Goal: Information Seeking & Learning: Learn about a topic

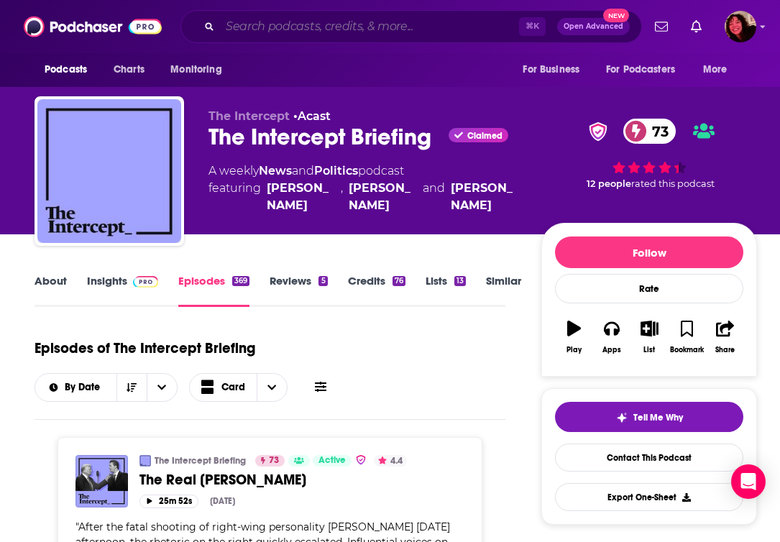
click at [416, 37] on input "Search podcasts, credits, & more..." at bounding box center [369, 26] width 299 height 23
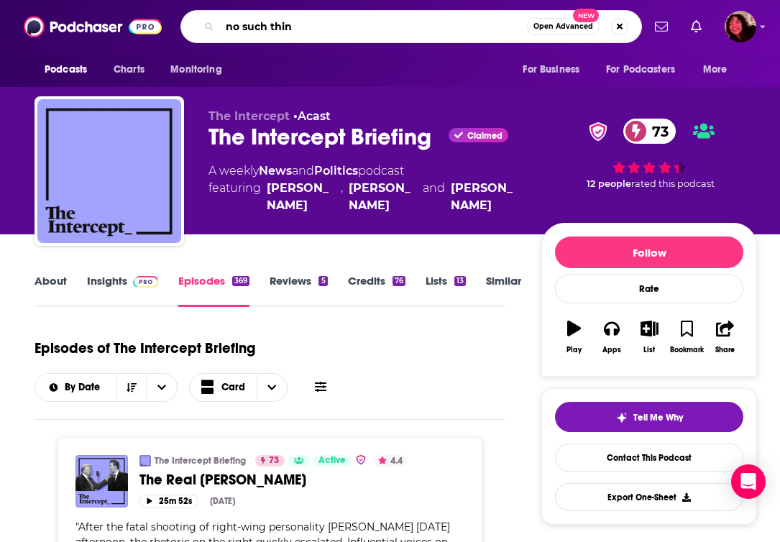
type input "no such thing"
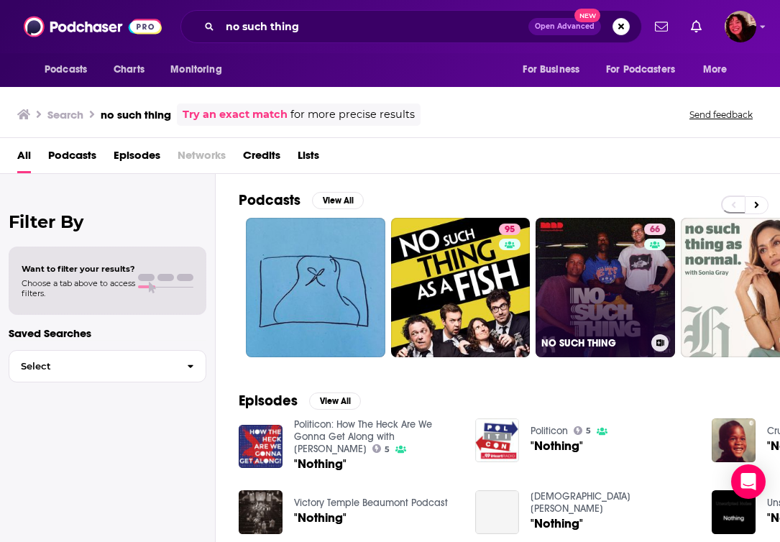
click at [631, 255] on link "66 NO SUCH THING" at bounding box center [605, 287] width 139 height 139
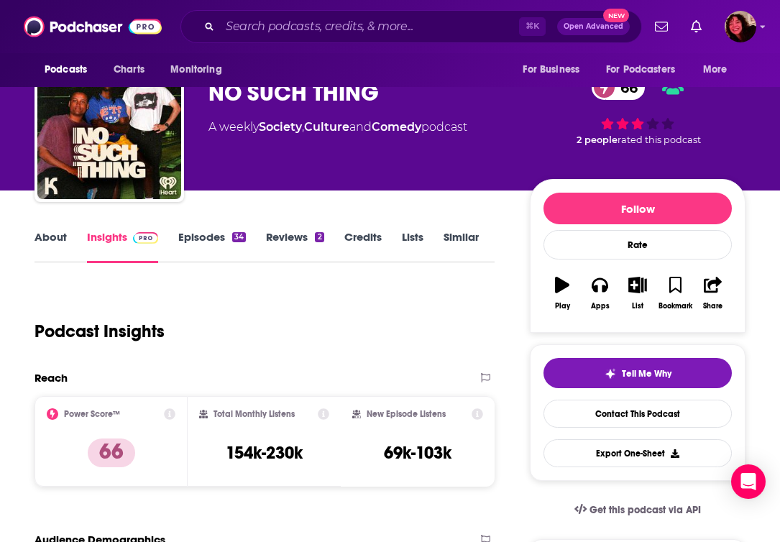
scroll to position [40, 0]
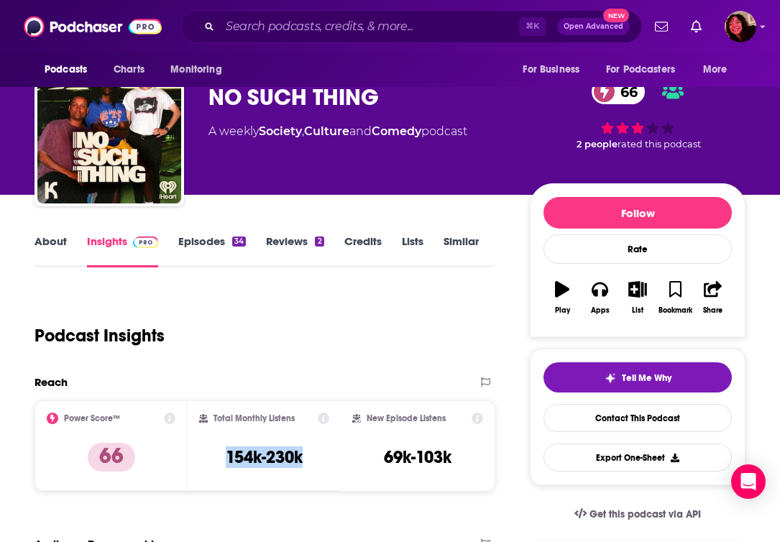
drag, startPoint x: 306, startPoint y: 462, endPoint x: 222, endPoint y: 462, distance: 83.4
click at [222, 462] on div "Total Monthly Listens 154k-230k" at bounding box center [264, 446] width 130 height 66
click at [413, 32] on input "Search podcasts, credits, & more..." at bounding box center [369, 26] width 299 height 23
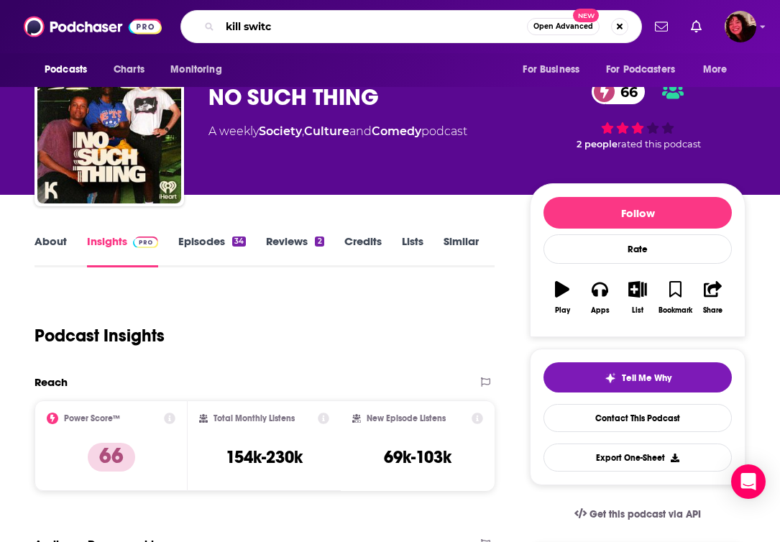
type input "kill switch"
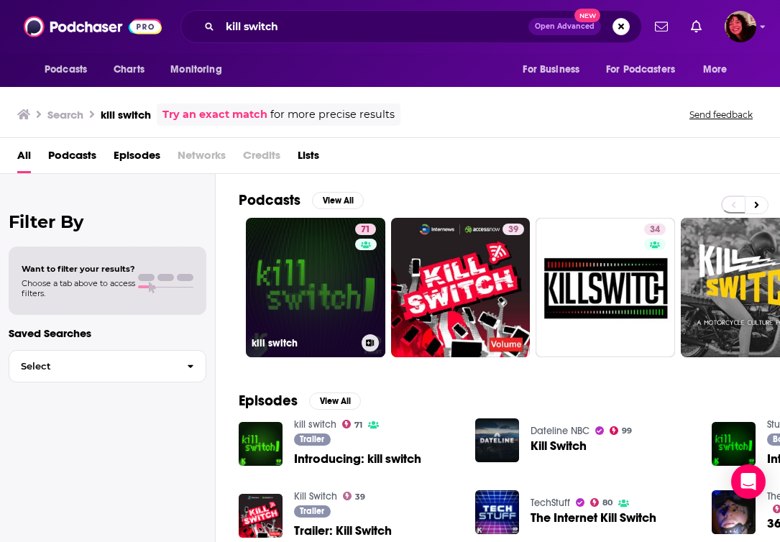
click at [322, 280] on link "71 kill switch" at bounding box center [315, 287] width 139 height 139
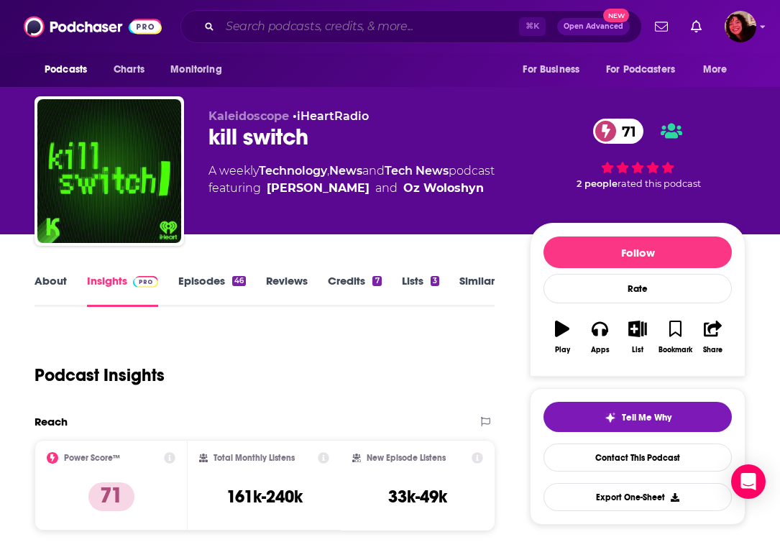
click at [294, 17] on input "Search podcasts, credits, & more..." at bounding box center [369, 26] width 299 height 23
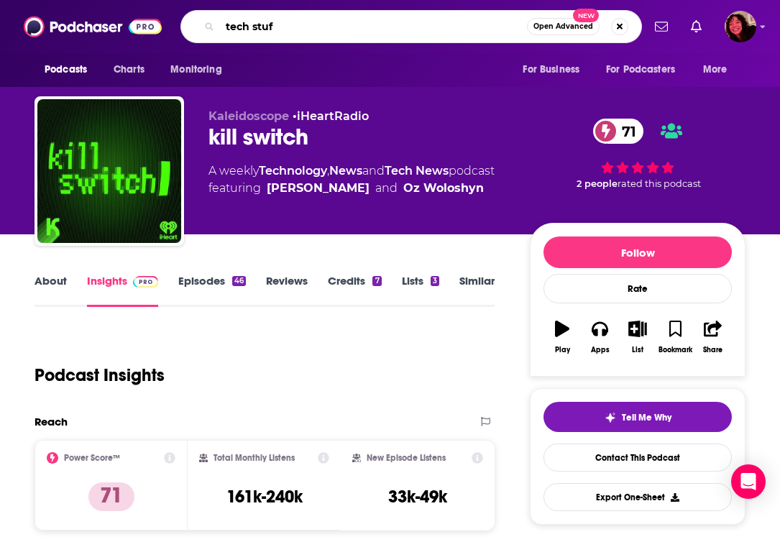
type input "tech stuff"
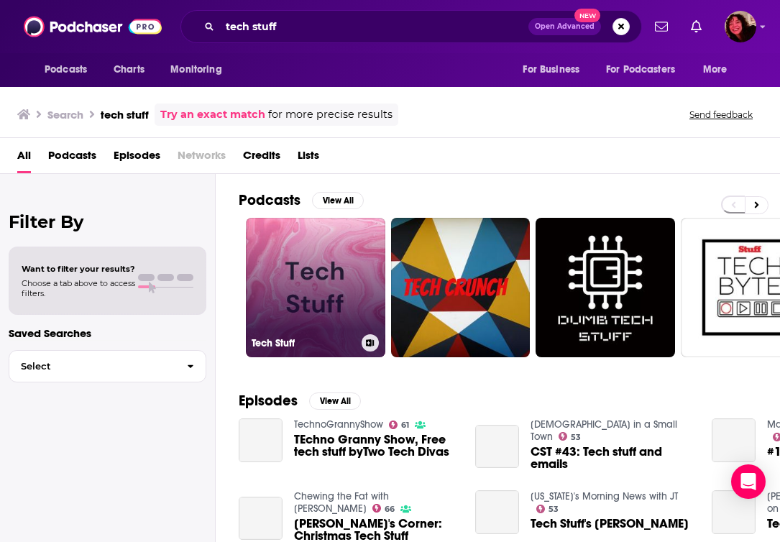
click at [335, 285] on link "Tech Stuff" at bounding box center [315, 287] width 139 height 139
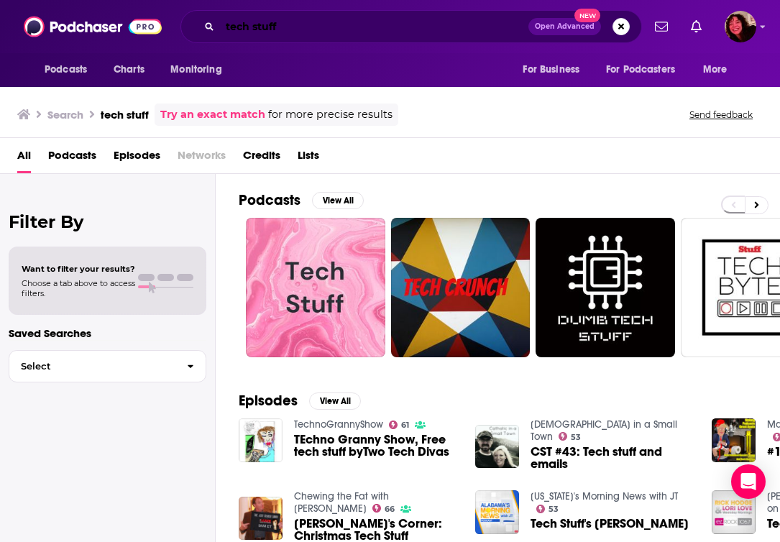
click at [287, 26] on input "tech stuff" at bounding box center [374, 26] width 308 height 23
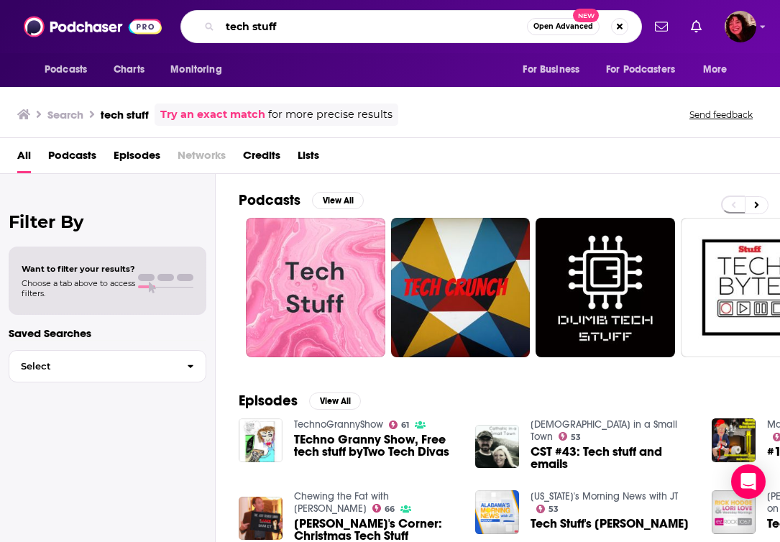
click at [287, 26] on input "tech stuff" at bounding box center [373, 26] width 307 height 23
type input "click here"
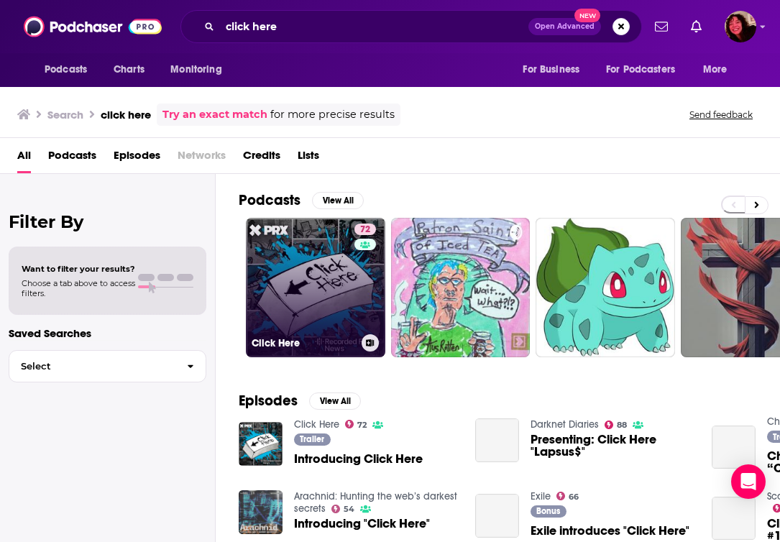
click at [296, 260] on link "72 Click Here" at bounding box center [315, 287] width 139 height 139
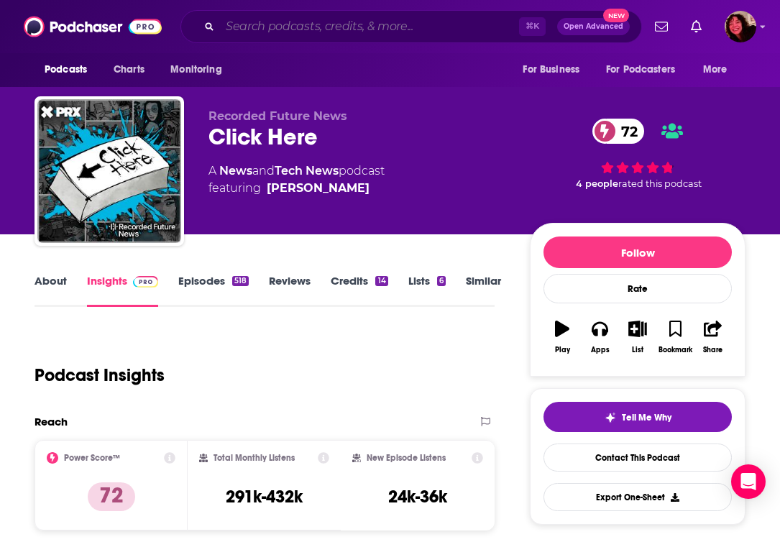
click at [262, 26] on input "Search podcasts, credits, & more..." at bounding box center [369, 26] width 299 height 23
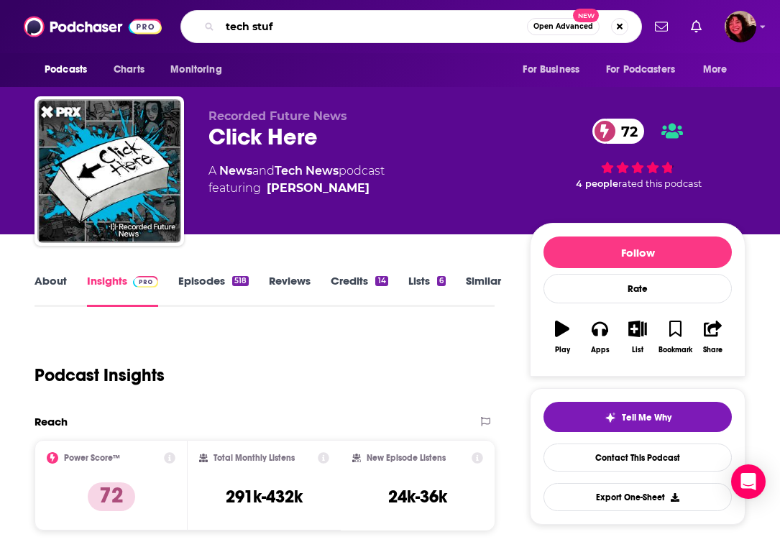
type input "tech stuff"
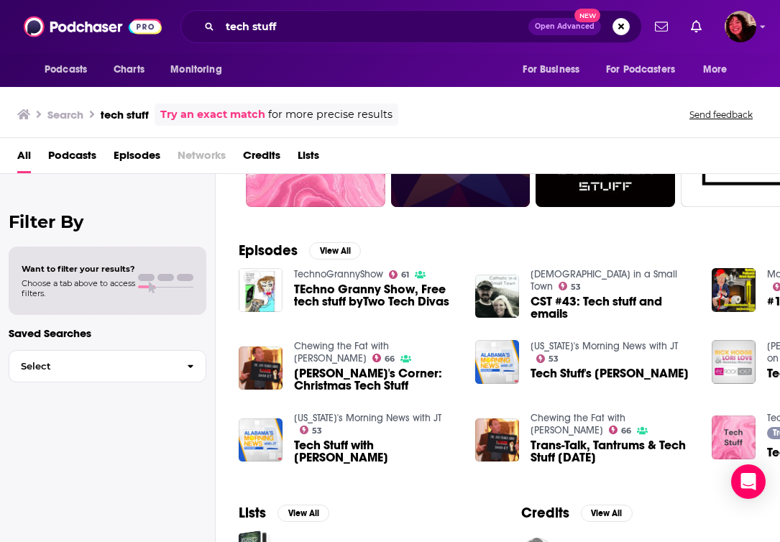
scroll to position [32, 0]
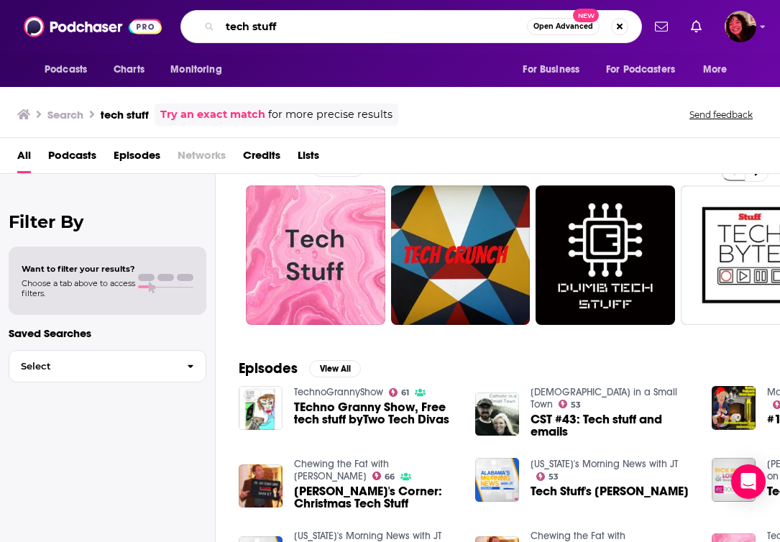
click at [349, 30] on input "tech stuff" at bounding box center [373, 26] width 307 height 23
type input "tech stuff oz"
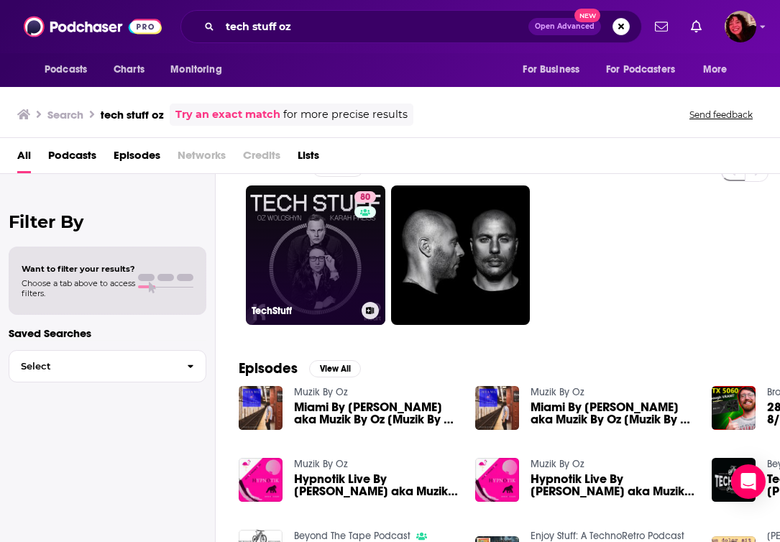
click at [343, 260] on link "80 TechStuff" at bounding box center [315, 254] width 139 height 139
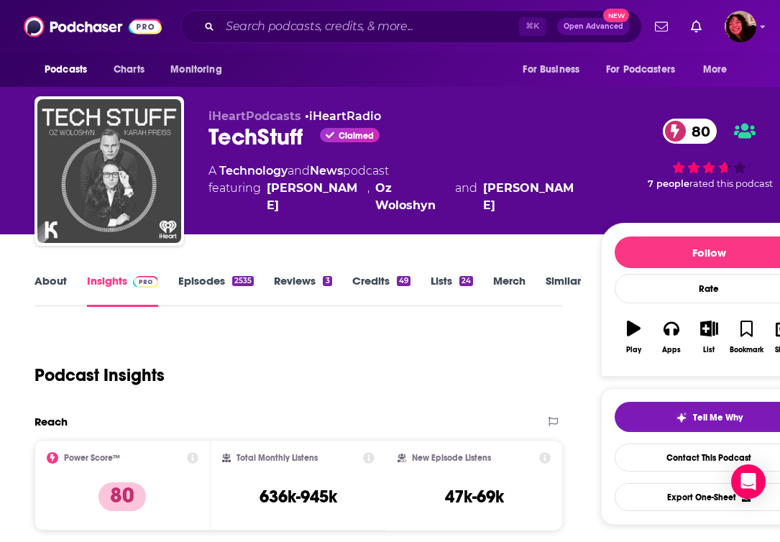
click at [159, 158] on img "TechStuff" at bounding box center [109, 171] width 144 height 144
click at [153, 170] on img "TechStuff" at bounding box center [109, 171] width 144 height 144
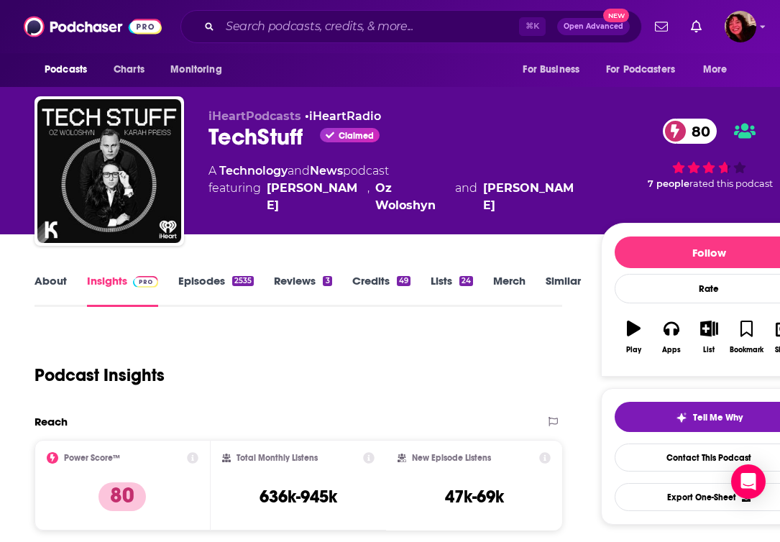
click at [487, 381] on div "Podcast Insights" at bounding box center [293, 366] width 516 height 73
